Goal: Communication & Community: Answer question/provide support

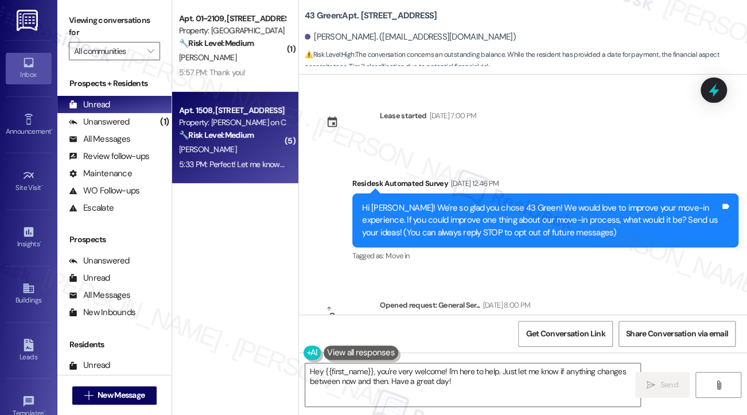
scroll to position [3827, 0]
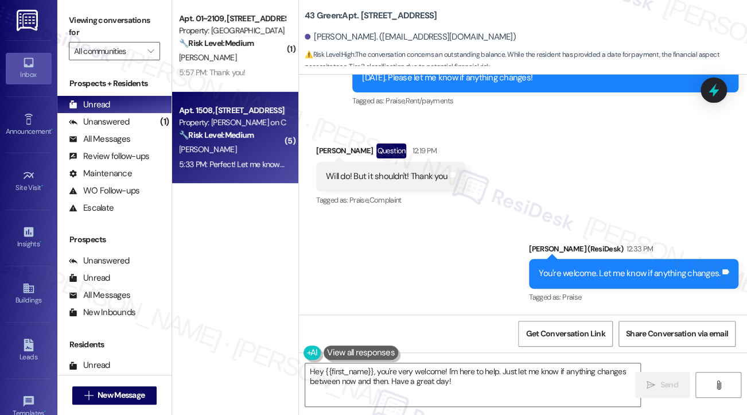
click at [221, 139] on strong "🔧 Risk Level: Medium" at bounding box center [216, 135] width 75 height 10
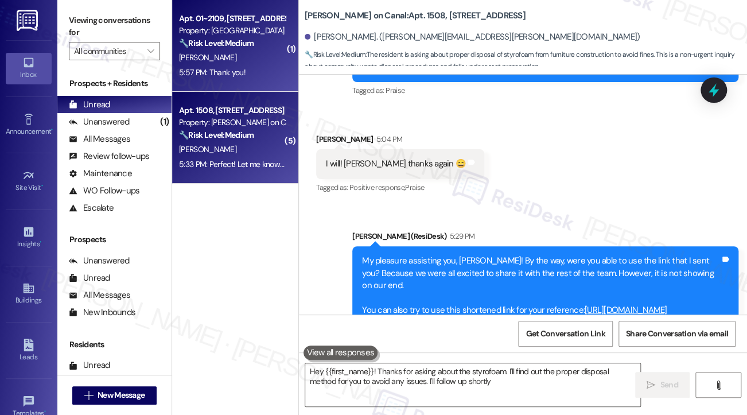
type textarea "Hey {{first_name}}! Thanks for asking about the styrofoam. I'll find out the pr…"
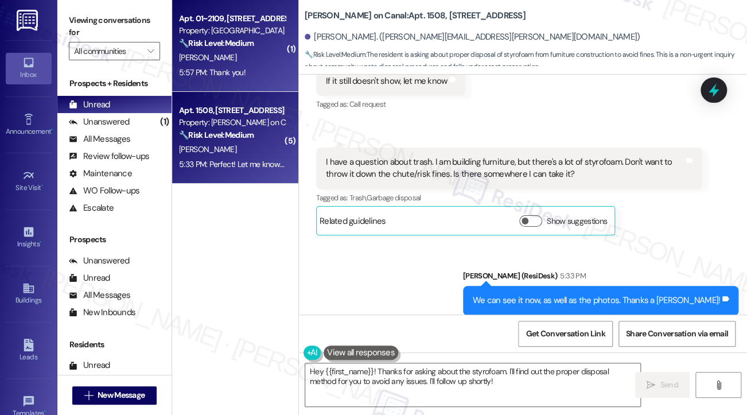
scroll to position [3580, 0]
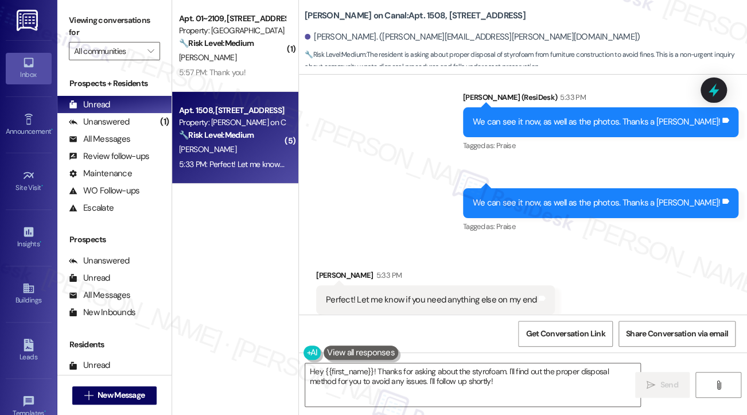
click at [549, 197] on div "We can see it now, as well as the photos. Thanks a [PERSON_NAME]!" at bounding box center [596, 203] width 247 height 12
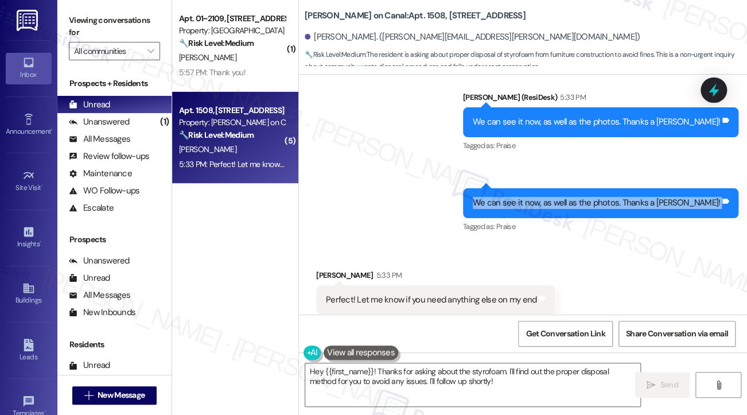
click at [549, 197] on div "We can see it now, as well as the photos. Thanks a [PERSON_NAME]!" at bounding box center [596, 203] width 247 height 12
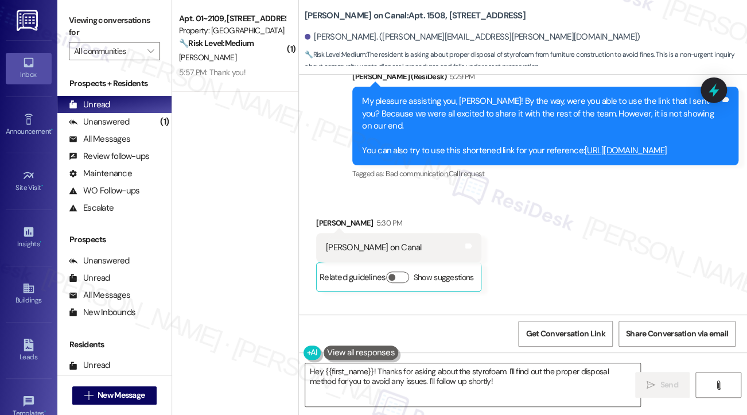
scroll to position [2948, 0]
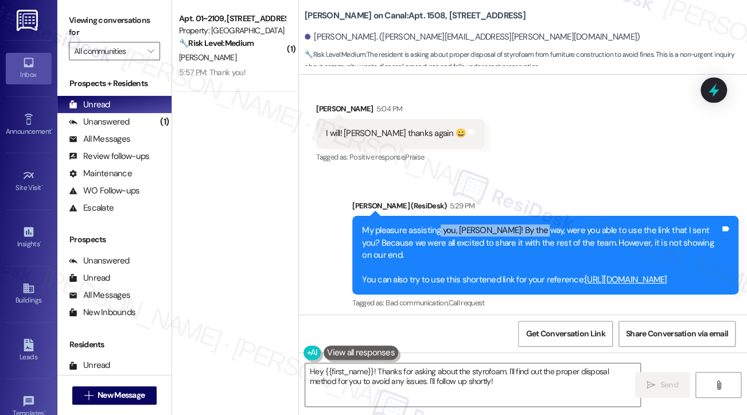
drag, startPoint x: 436, startPoint y: 182, endPoint x: 537, endPoint y: 193, distance: 101.1
click at [537, 216] on div "My pleasure assisting you, [PERSON_NAME]! By the way, were you able to use the …" at bounding box center [545, 255] width 386 height 79
click at [537, 224] on div "My pleasure assisting you, [PERSON_NAME]! By the way, were you able to use the …" at bounding box center [541, 254] width 358 height 61
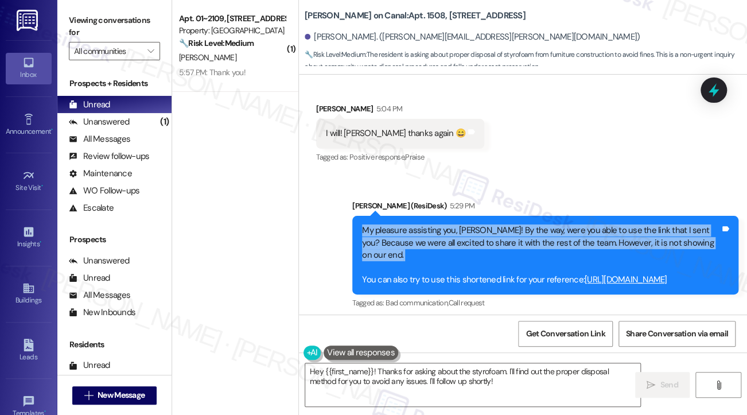
click at [537, 224] on div "My pleasure assisting you, [PERSON_NAME]! By the way, were you able to use the …" at bounding box center [541, 254] width 358 height 61
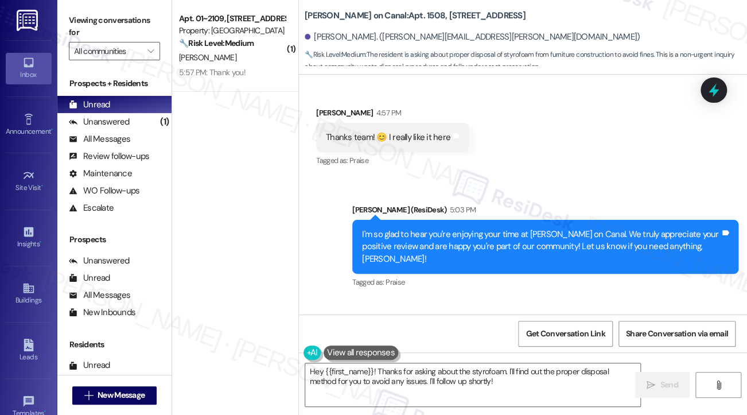
scroll to position [2719, 0]
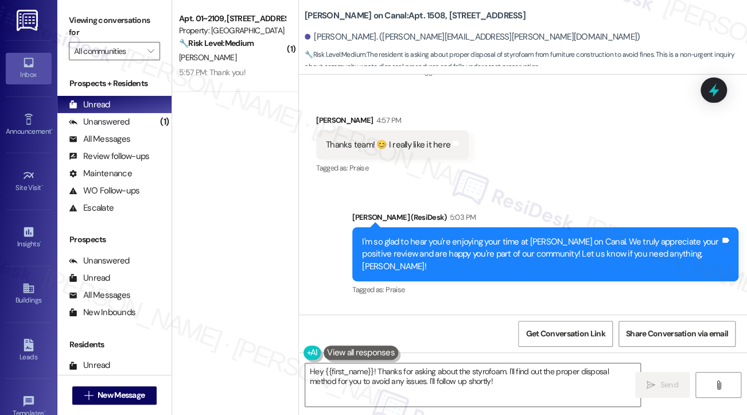
click at [404, 236] on div "I'm so glad to hear you're enjoying your time at [PERSON_NAME] on Canal. We tru…" at bounding box center [541, 254] width 358 height 37
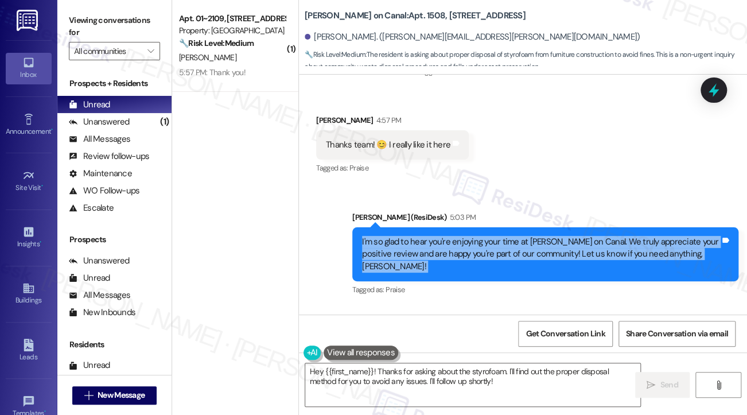
click at [404, 236] on div "I'm so glad to hear you're enjoying your time at [PERSON_NAME] on Canal. We tru…" at bounding box center [541, 254] width 358 height 37
click at [402, 236] on div "I'm so glad to hear you're enjoying your time at [PERSON_NAME] on Canal. We tru…" at bounding box center [541, 254] width 358 height 37
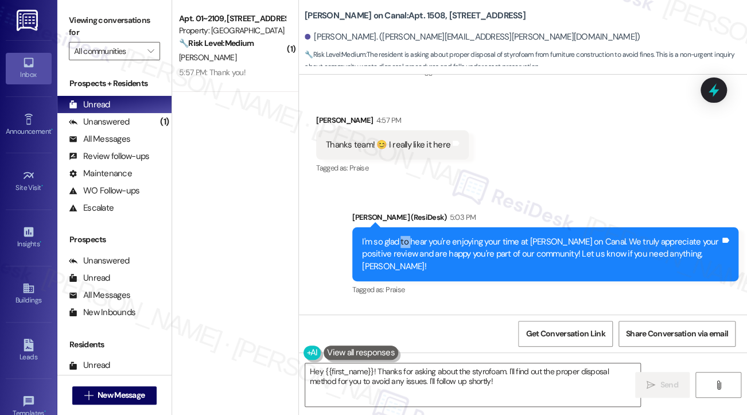
click at [402, 236] on div "I'm so glad to hear you're enjoying your time at [PERSON_NAME] on Canal. We tru…" at bounding box center [541, 254] width 358 height 37
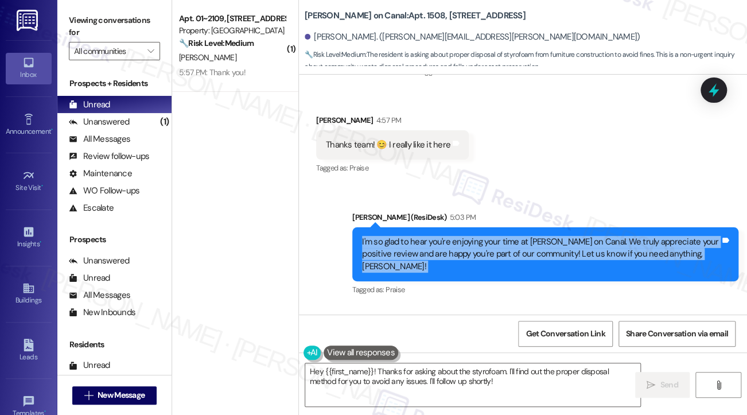
click at [402, 236] on div "I'm so glad to hear you're enjoying your time at [PERSON_NAME] on Canal. We tru…" at bounding box center [541, 254] width 358 height 37
click at [400, 236] on div "I'm so glad to hear you're enjoying your time at [PERSON_NAME] on Canal. We tru…" at bounding box center [541, 254] width 358 height 37
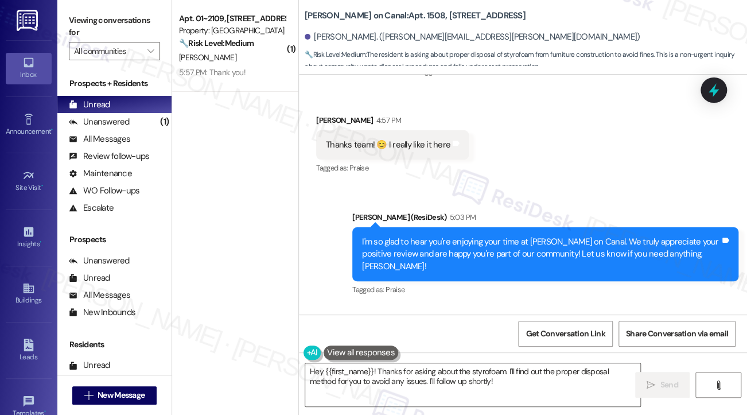
click at [393, 236] on div "I'm so glad to hear you're enjoying your time at [PERSON_NAME] on Canal. We tru…" at bounding box center [541, 254] width 358 height 37
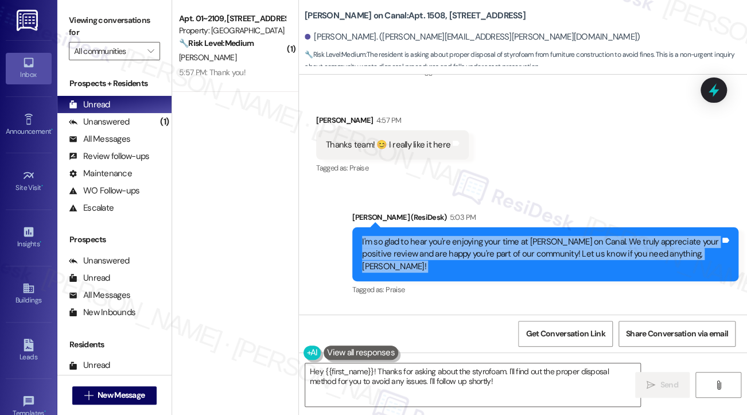
click at [393, 236] on div "I'm so glad to hear you're enjoying your time at [PERSON_NAME] on Canal. We tru…" at bounding box center [541, 254] width 358 height 37
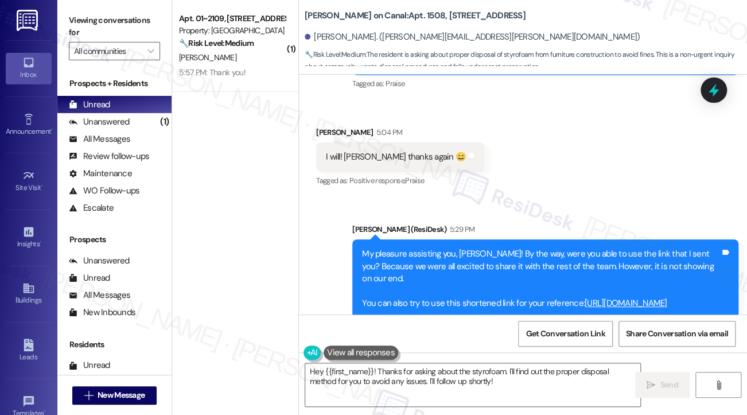
scroll to position [3006, 0]
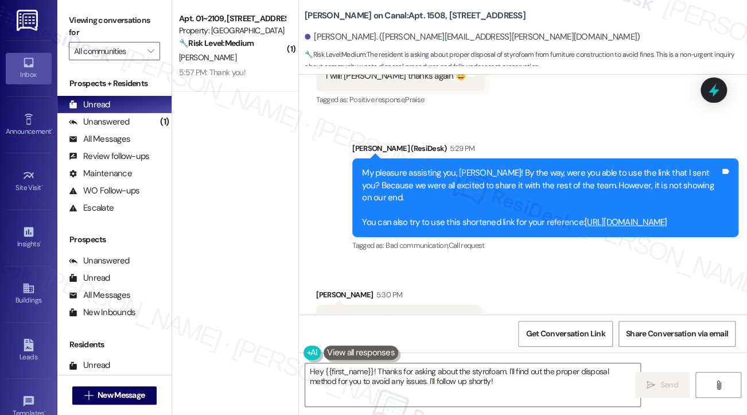
click at [388, 167] on div "My pleasure assisting you, [PERSON_NAME]! By the way, were you able to use the …" at bounding box center [541, 197] width 358 height 61
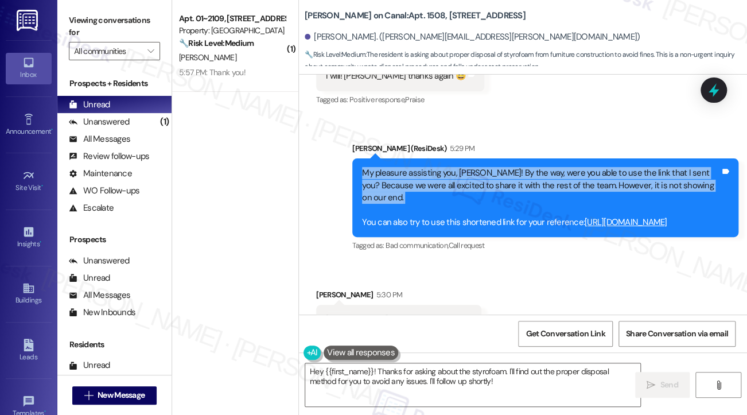
click at [388, 167] on div "My pleasure assisting you, [PERSON_NAME]! By the way, were you able to use the …" at bounding box center [541, 197] width 358 height 61
click at [428, 167] on div "My pleasure assisting you, [PERSON_NAME]! By the way, were you able to use the …" at bounding box center [541, 197] width 358 height 61
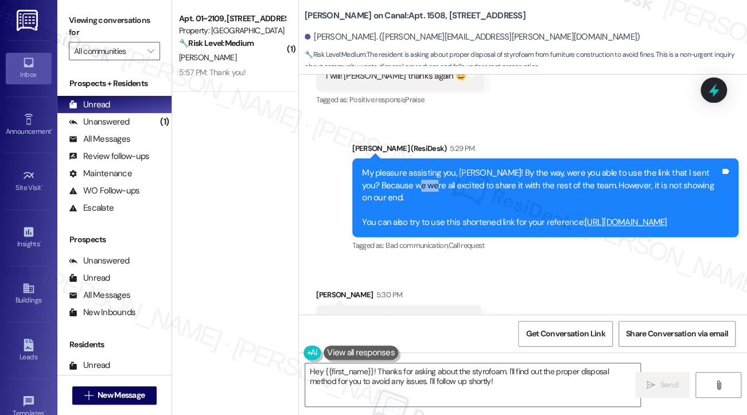
click at [428, 167] on div "My pleasure assisting you, [PERSON_NAME]! By the way, were you able to use the …" at bounding box center [541, 197] width 358 height 61
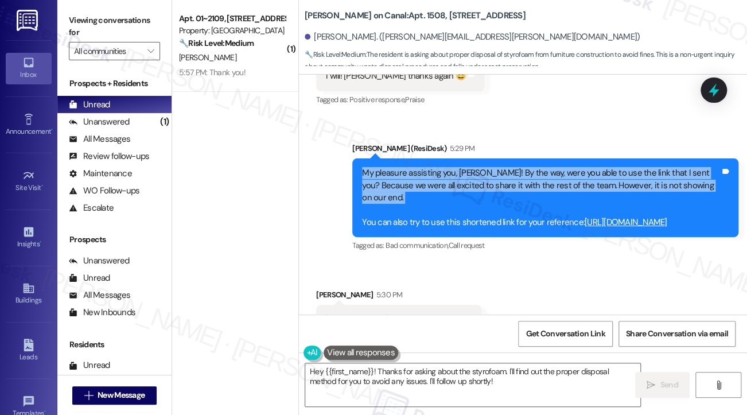
click at [428, 167] on div "My pleasure assisting you, [PERSON_NAME]! By the way, were you able to use the …" at bounding box center [541, 197] width 358 height 61
click at [493, 167] on div "My pleasure assisting you, [PERSON_NAME]! By the way, were you able to use the …" at bounding box center [541, 197] width 358 height 61
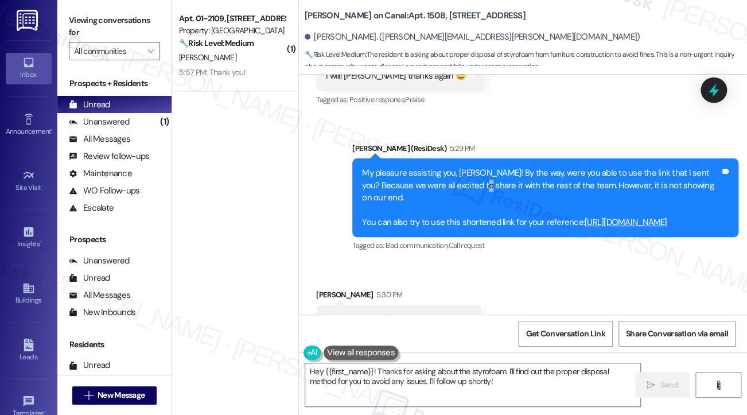
click at [493, 167] on div "My pleasure assisting you, [PERSON_NAME]! By the way, were you able to use the …" at bounding box center [541, 197] width 358 height 61
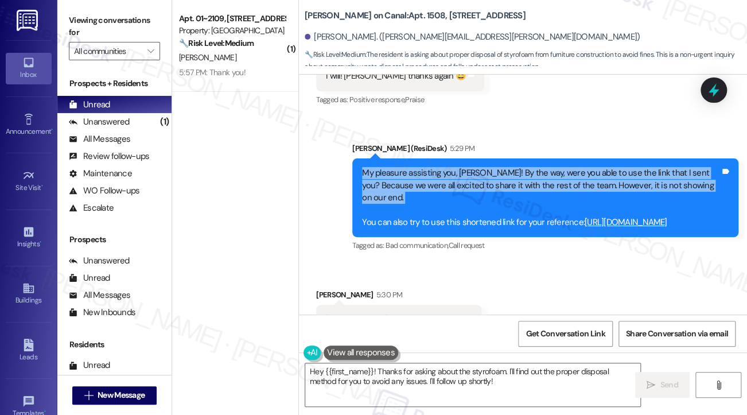
click at [493, 167] on div "My pleasure assisting you, [PERSON_NAME]! By the way, were you able to use the …" at bounding box center [541, 197] width 358 height 61
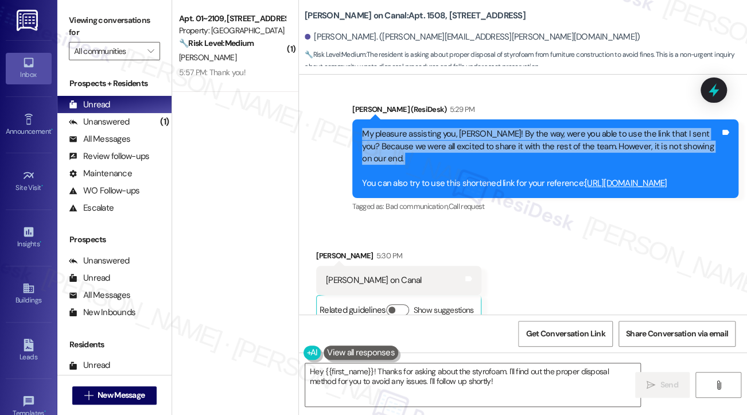
scroll to position [3063, 0]
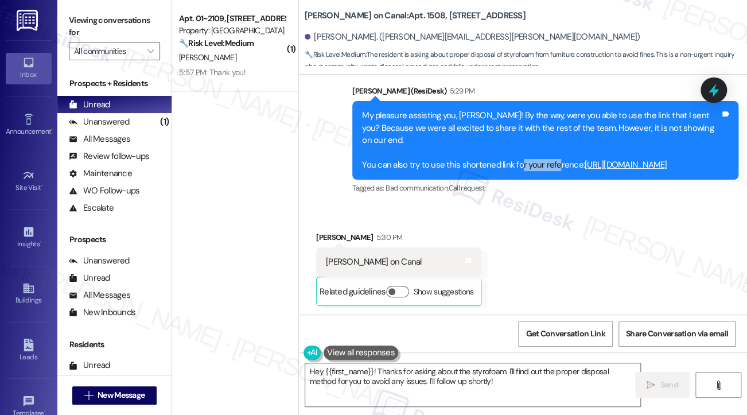
drag, startPoint x: 518, startPoint y: 124, endPoint x: 553, endPoint y: 129, distance: 35.4
click at [553, 129] on div "My pleasure assisting you, [PERSON_NAME]! By the way, were you able to use the …" at bounding box center [541, 140] width 358 height 61
click at [513, 125] on div "My pleasure assisting you, [PERSON_NAME]! By the way, were you able to use the …" at bounding box center [541, 140] width 358 height 61
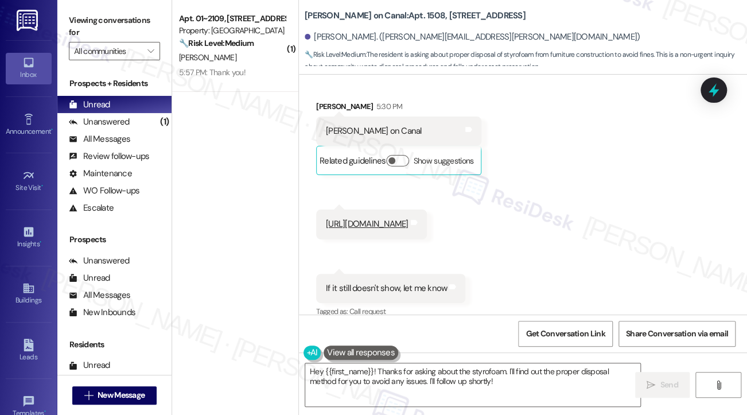
scroll to position [3350, 0]
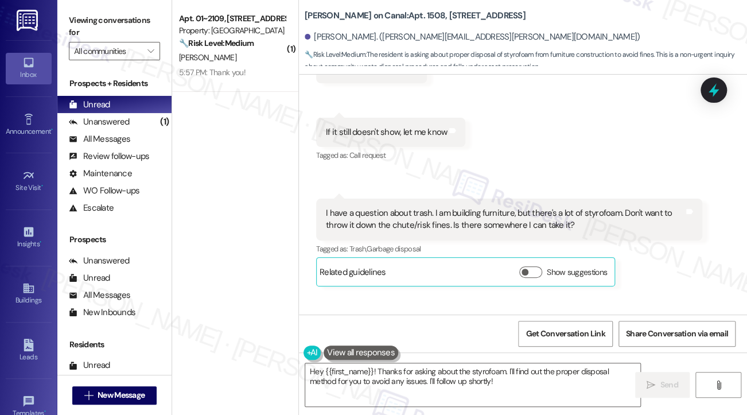
click at [379, 126] on div "If it still doesn't show, let me know" at bounding box center [386, 132] width 121 height 12
click at [383, 207] on div "I have a question about trash. I am building furniture, but there's a lot of st…" at bounding box center [505, 219] width 358 height 25
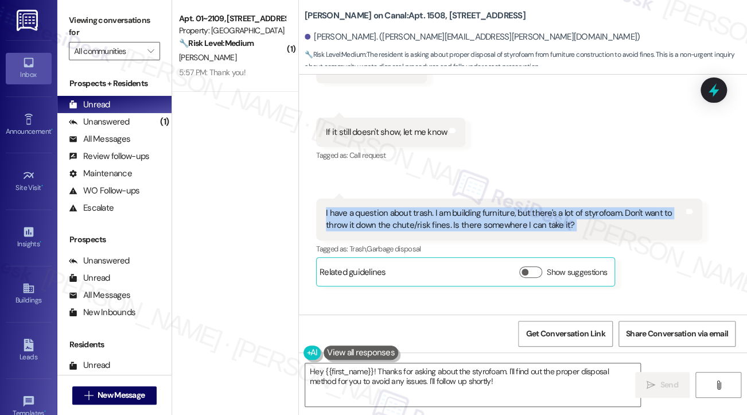
click at [383, 207] on div "I have a question about trash. I am building furniture, but there's a lot of st…" at bounding box center [505, 219] width 358 height 25
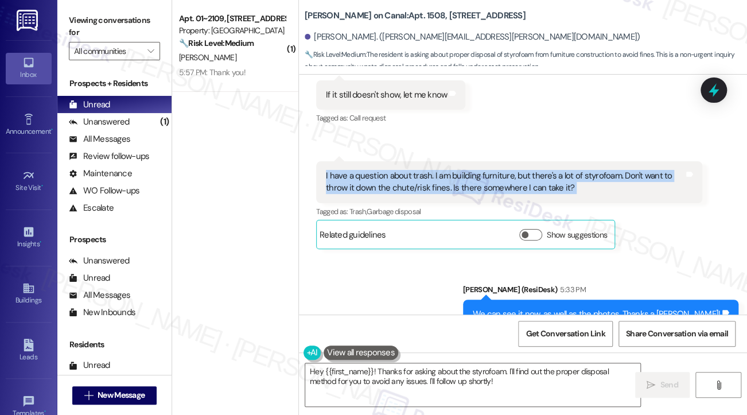
scroll to position [3465, 0]
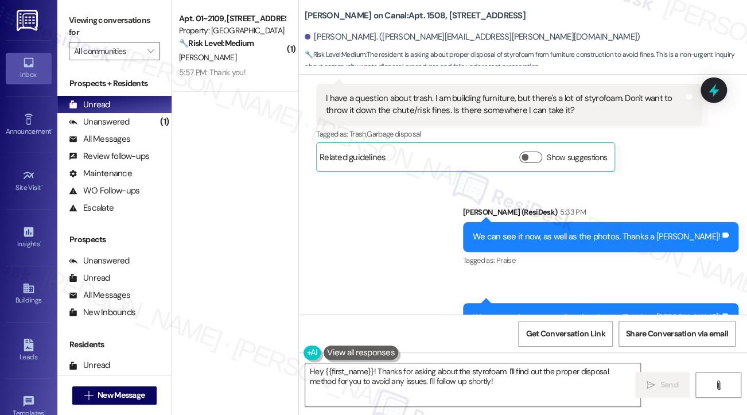
click at [546, 231] on div "We can see it now, as well as the photos. Thanks a [PERSON_NAME]!" at bounding box center [596, 237] width 247 height 12
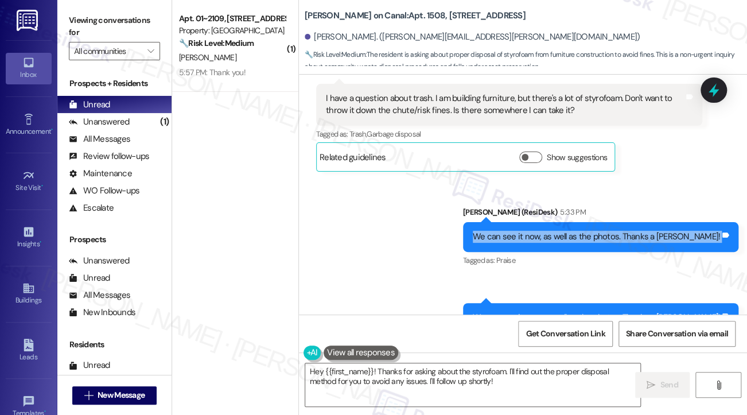
click at [546, 231] on div "We can see it now, as well as the photos. Thanks a [PERSON_NAME]!" at bounding box center [596, 237] width 247 height 12
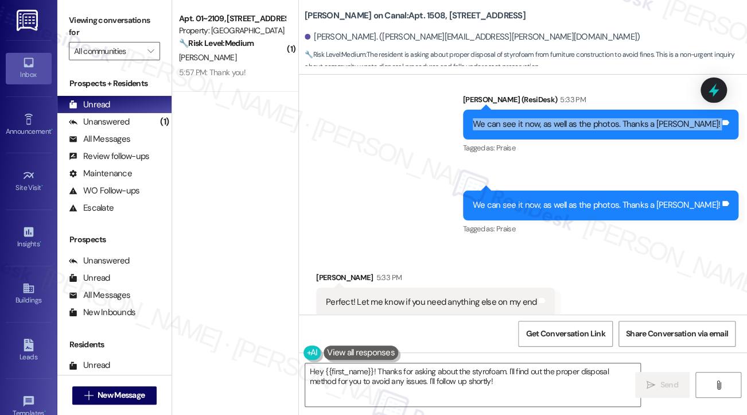
scroll to position [3580, 0]
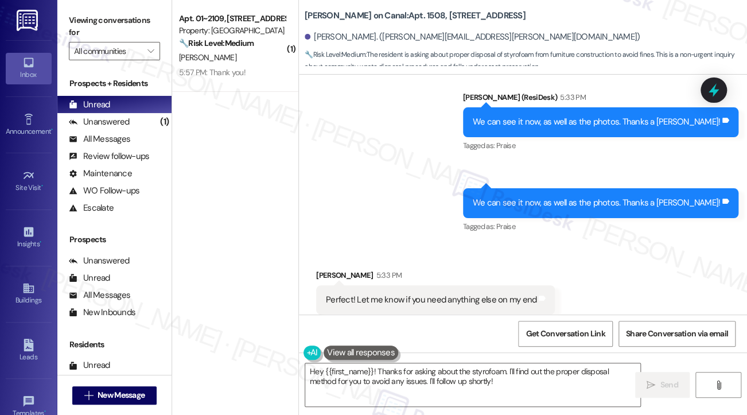
click at [418, 294] on div "Perfect! Let me know if you need anything else on my end" at bounding box center [431, 300] width 211 height 12
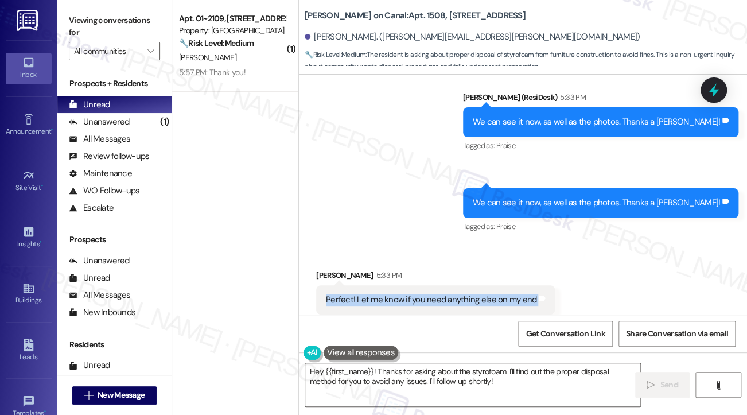
click at [418, 294] on div "Perfect! Let me know if you need anything else on my end" at bounding box center [431, 300] width 211 height 12
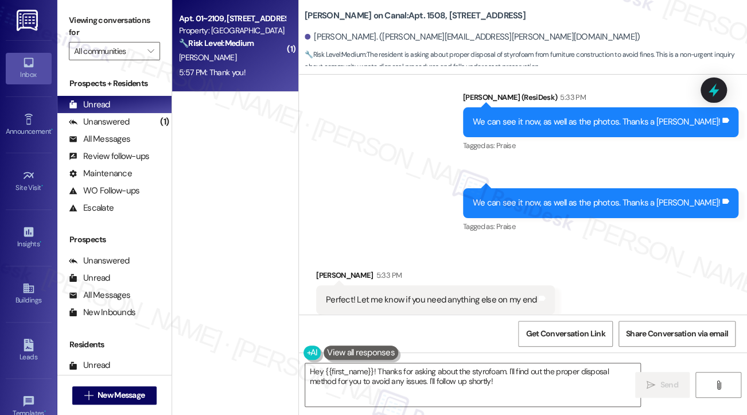
click at [238, 55] on div "[PERSON_NAME]" at bounding box center [232, 58] width 108 height 14
type textarea "Hey {{first_name}}! Thanks for asking about the styrofoam. I'll find out the pr…"
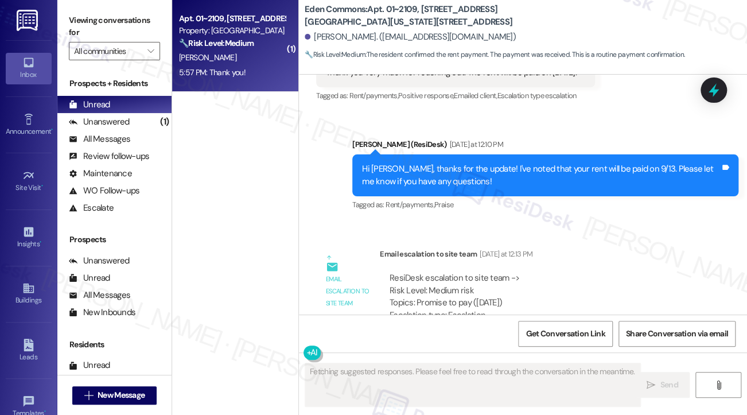
scroll to position [8751, 0]
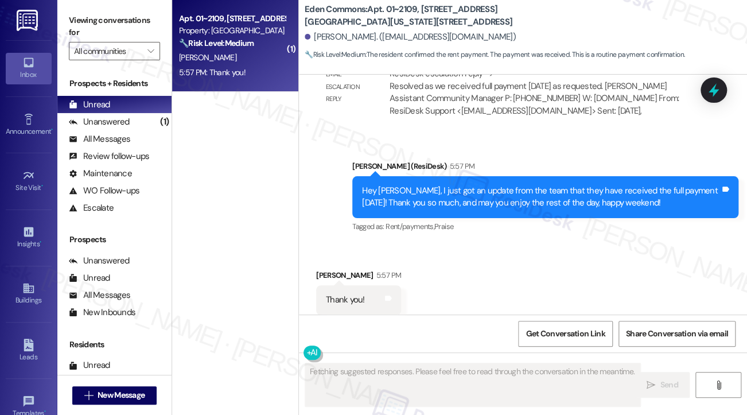
click at [467, 185] on div "Hey [PERSON_NAME], I just got an update from the team that they have received t…" at bounding box center [541, 197] width 358 height 25
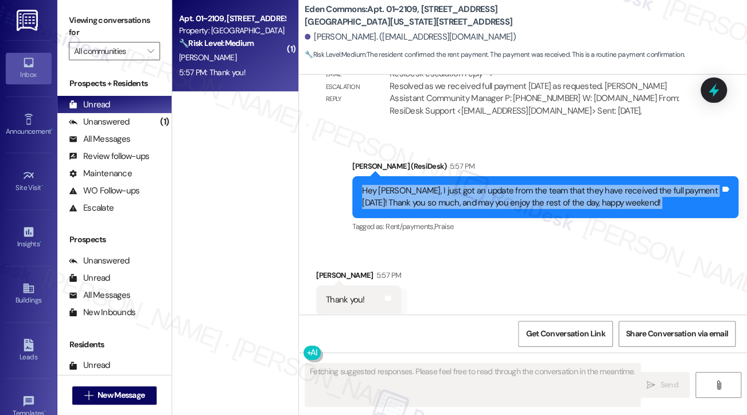
click at [467, 185] on div "Hey [PERSON_NAME], I just got an update from the team that they have received t…" at bounding box center [541, 197] width 358 height 25
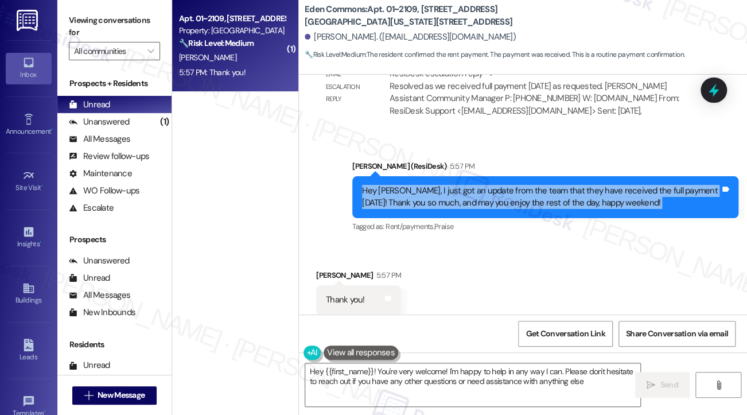
type textarea "Hey {{first_name}}! You're very welcome! I'm happy to help in any way I can. Pl…"
